Goal: Task Accomplishment & Management: Manage account settings

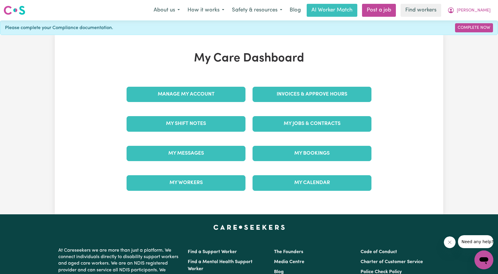
click at [272, 83] on div "Invoices & Approve Hours" at bounding box center [312, 94] width 126 height 29
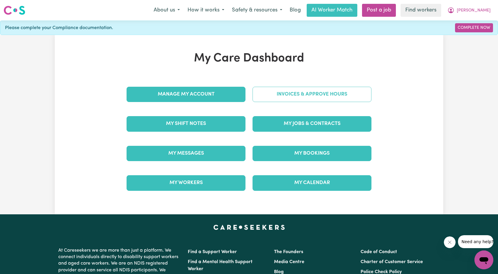
click at [290, 92] on link "Invoices & Approve Hours" at bounding box center [311, 94] width 119 height 15
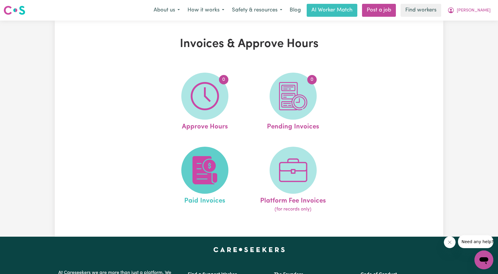
click at [214, 174] on img at bounding box center [205, 170] width 28 height 28
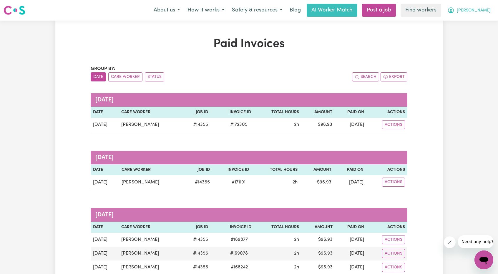
click at [478, 12] on span "[PERSON_NAME]" at bounding box center [474, 10] width 34 height 6
click at [467, 35] on link "Logout" at bounding box center [471, 33] width 46 height 11
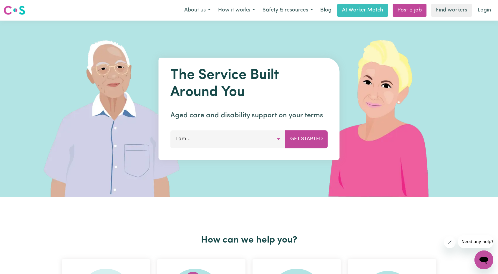
click at [483, 16] on link "Login" at bounding box center [484, 10] width 20 height 13
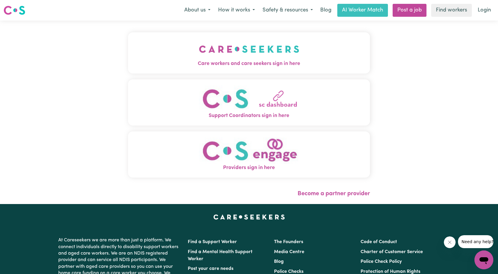
click at [261, 60] on span "Care workers and care seekers sign in here" at bounding box center [249, 64] width 242 height 8
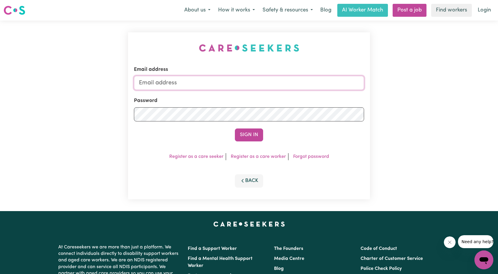
click at [254, 80] on input "Email address" at bounding box center [249, 83] width 230 height 14
drag, startPoint x: 169, startPoint y: 86, endPoint x: 282, endPoint y: 92, distance: 113.7
click at [292, 86] on input "[EMAIL_ADDRESS][PERSON_NAME][DOMAIN_NAME]" at bounding box center [249, 83] width 230 height 14
type input "superuser~[EMAIL_ADDRESS][DOMAIN_NAME]"
click at [245, 136] on button "Sign In" at bounding box center [249, 135] width 28 height 13
